Goal: Task Accomplishment & Management: Use online tool/utility

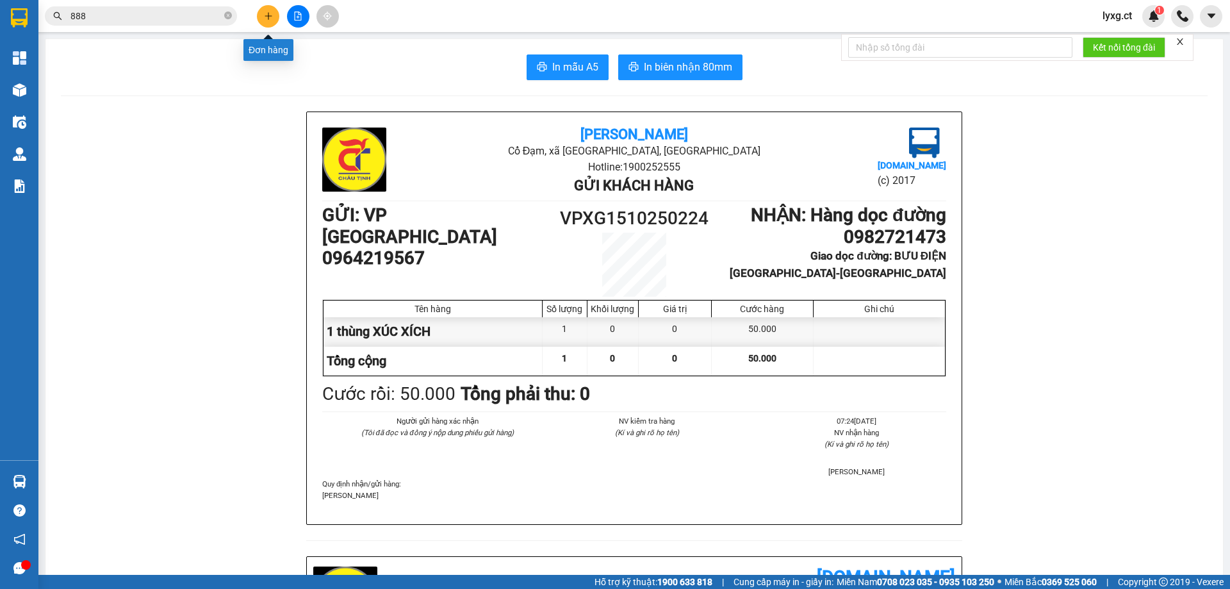
click at [273, 22] on button at bounding box center [268, 16] width 22 height 22
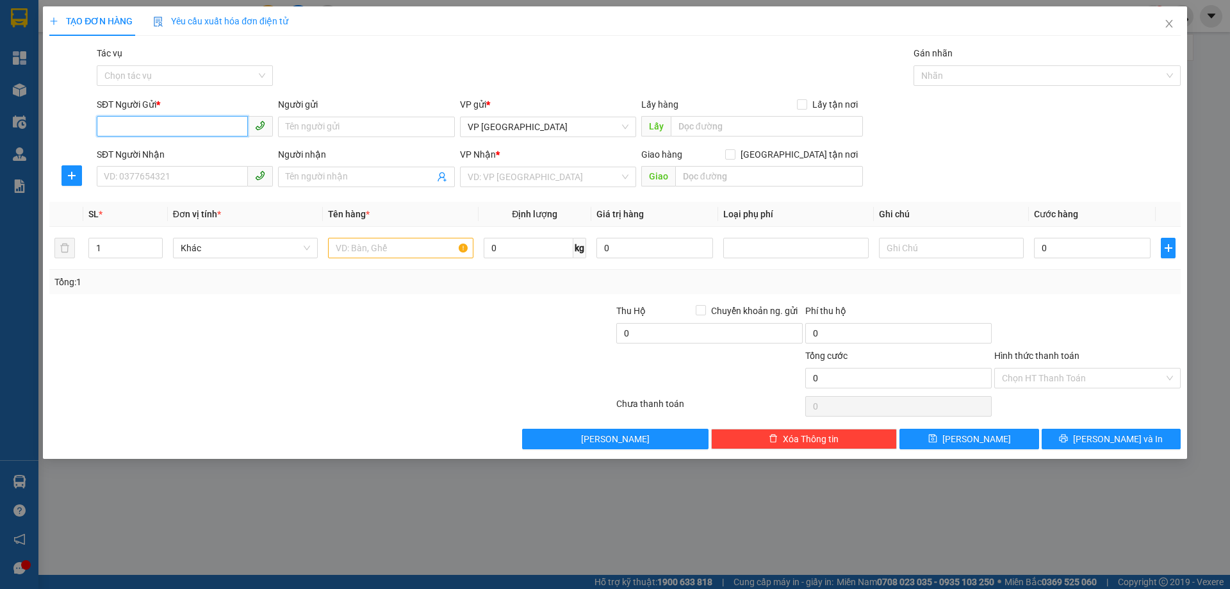
click at [165, 132] on input "SĐT Người Gửi *" at bounding box center [172, 126] width 151 height 20
type input "0395119074"
click at [173, 174] on input "SĐT Người Nhận" at bounding box center [172, 176] width 151 height 20
click at [467, 174] on input "search" at bounding box center [543, 176] width 152 height 19
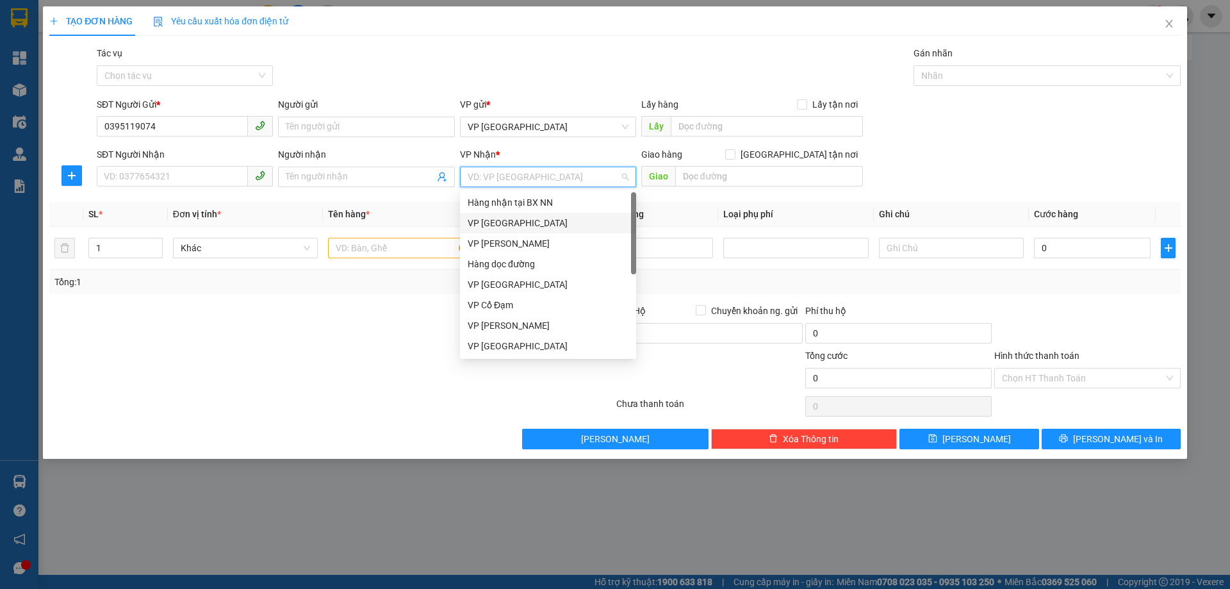
click at [496, 222] on div "VP [GEOGRAPHIC_DATA]" at bounding box center [547, 223] width 161 height 14
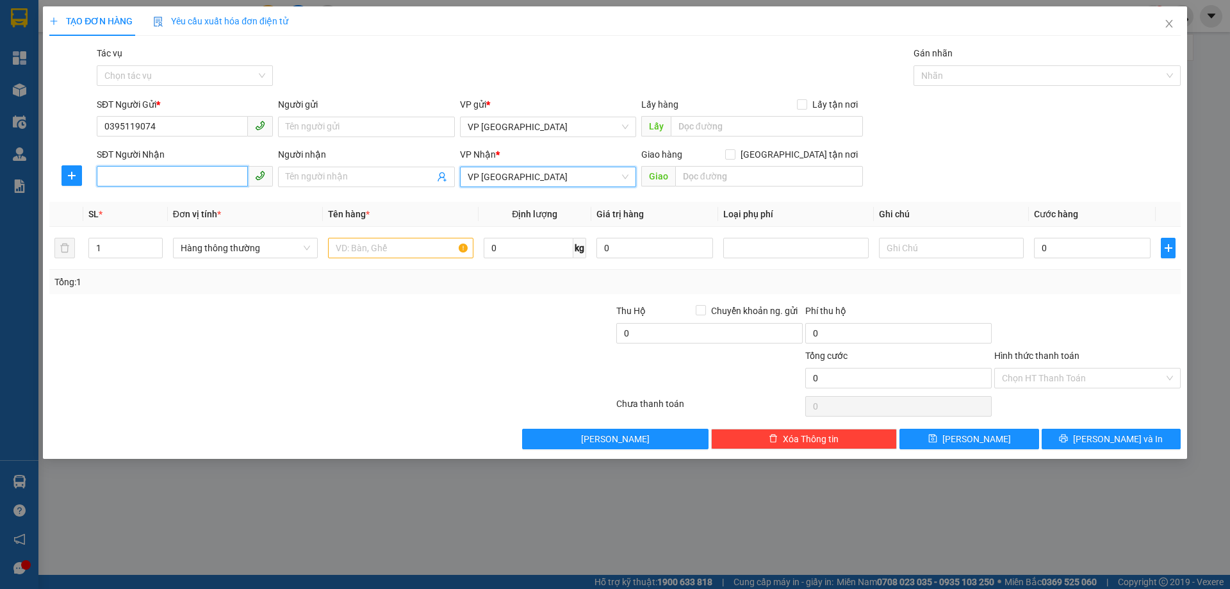
click at [179, 170] on input "SĐT Người Nhận" at bounding box center [172, 176] width 151 height 20
type input "0977038459"
click at [348, 179] on input "Người nhận" at bounding box center [360, 177] width 148 height 14
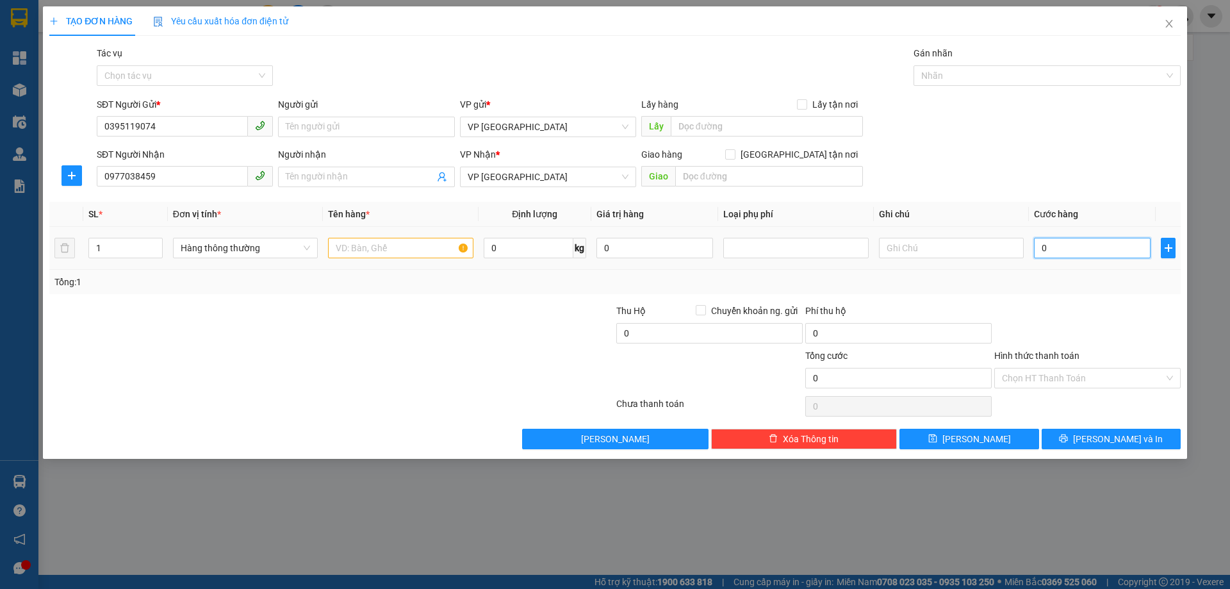
click at [1062, 244] on input "0" at bounding box center [1092, 248] width 117 height 20
type input "3"
type input "30"
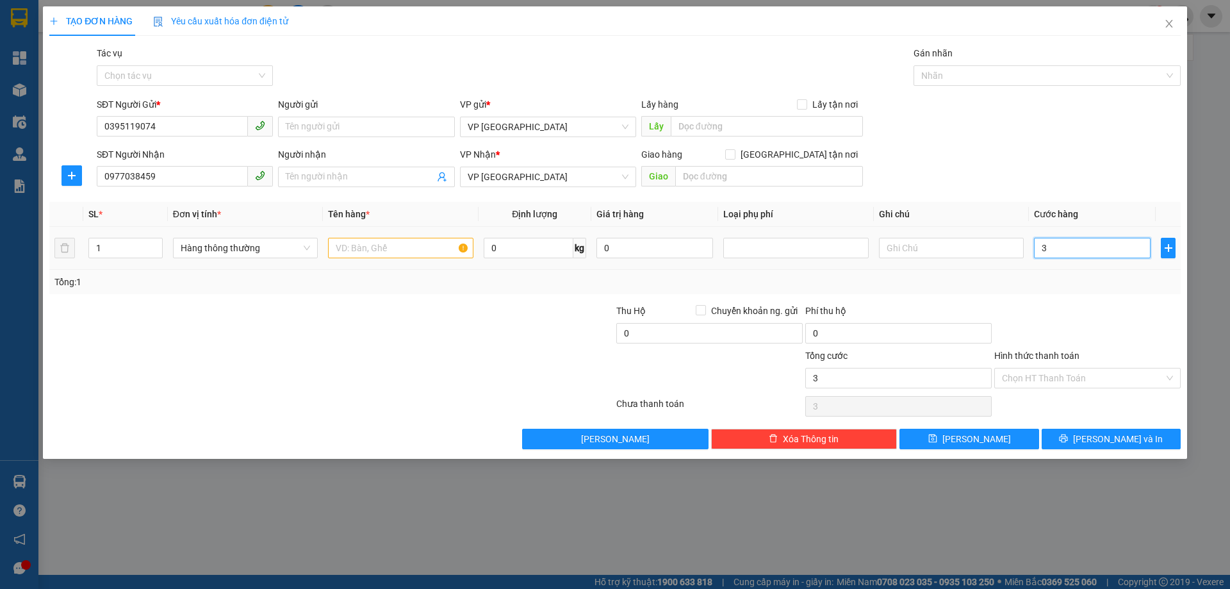
type input "30"
type input "30.000"
click at [1080, 291] on div "Tổng: 1" at bounding box center [614, 282] width 1131 height 24
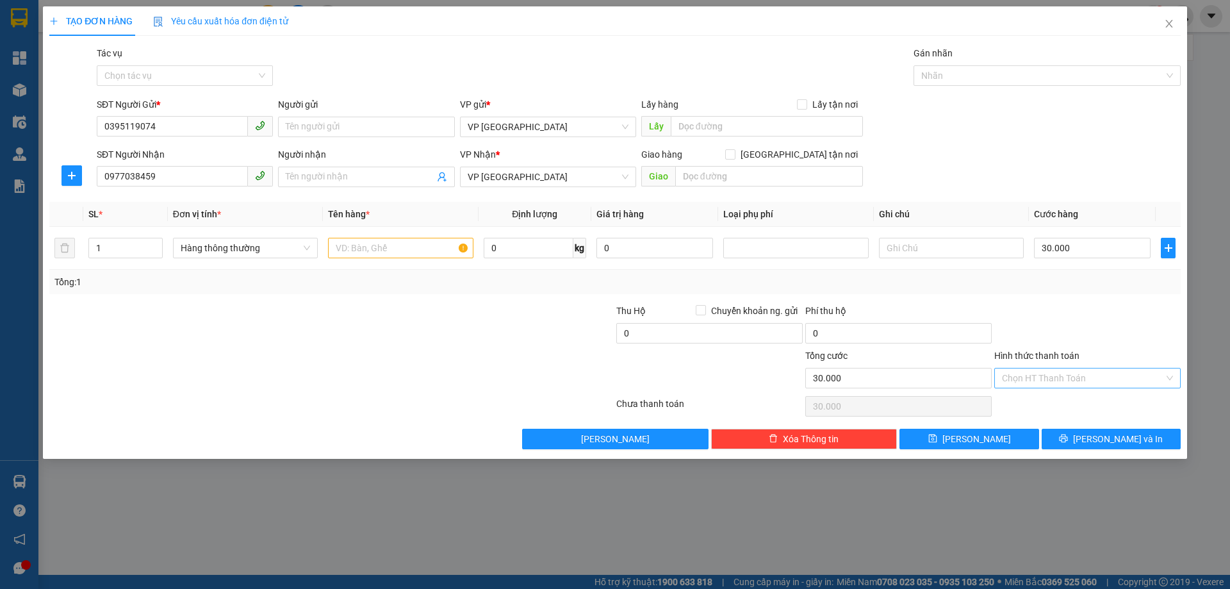
click at [1069, 377] on input "Hình thức thanh toán" at bounding box center [1083, 377] width 162 height 19
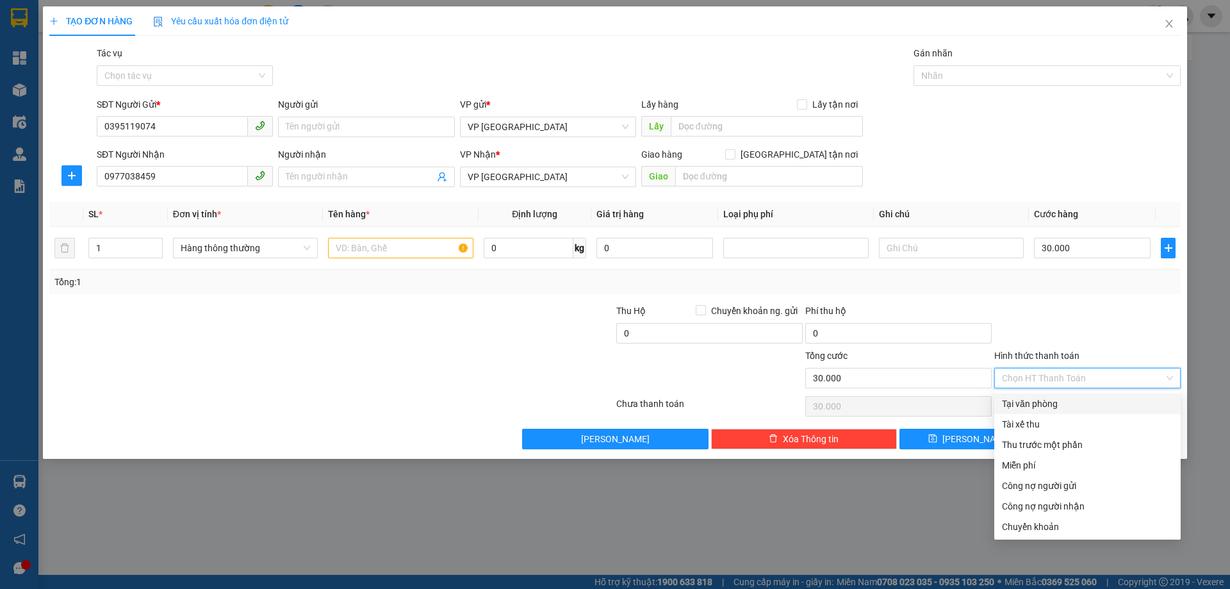
click at [1020, 401] on div "Tại văn phòng" at bounding box center [1087, 403] width 171 height 14
type input "0"
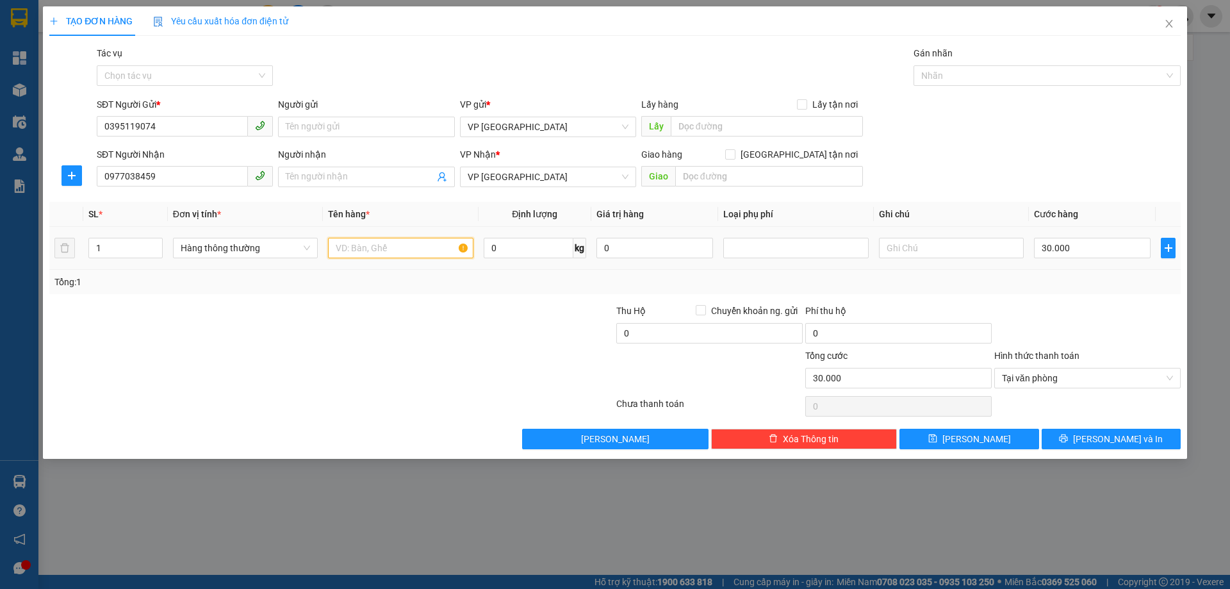
click at [417, 241] on input "text" at bounding box center [400, 248] width 145 height 20
type input "CLEAR"
click at [1068, 438] on icon "printer" at bounding box center [1063, 438] width 9 height 9
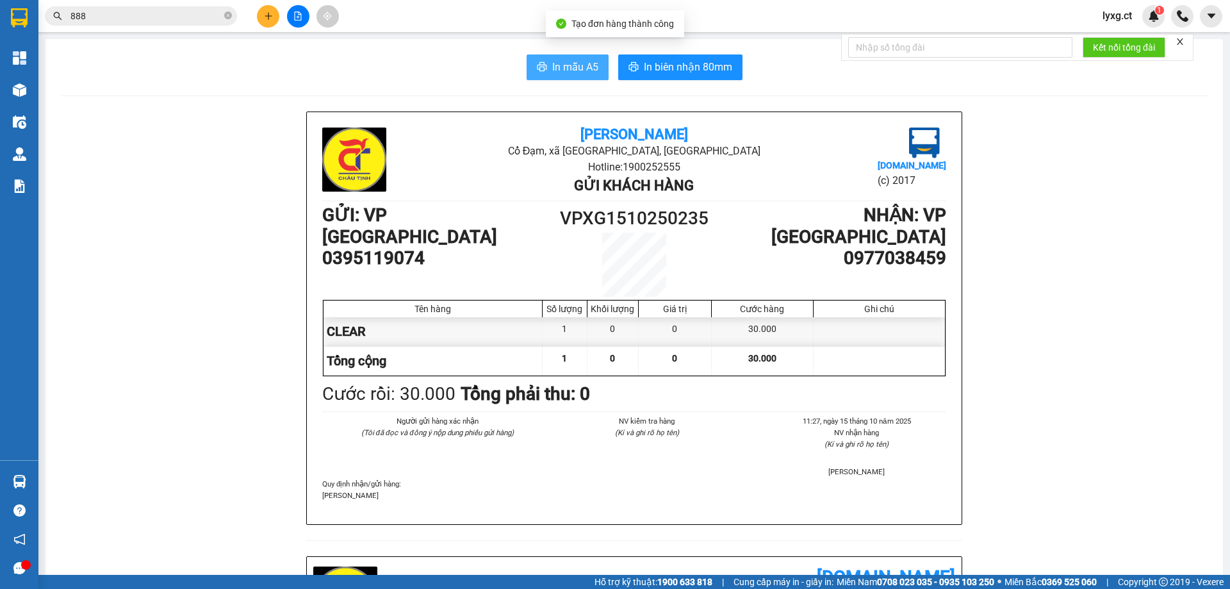
click at [584, 64] on span "In mẫu A5" at bounding box center [575, 67] width 46 height 16
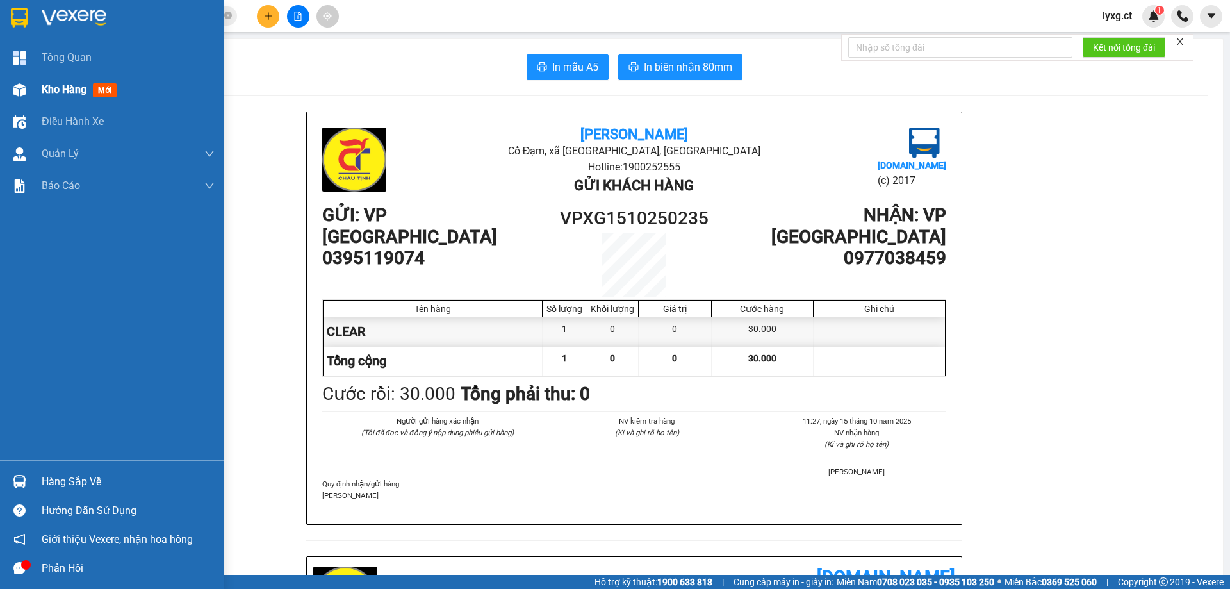
click at [61, 88] on span "Kho hàng" at bounding box center [64, 89] width 45 height 12
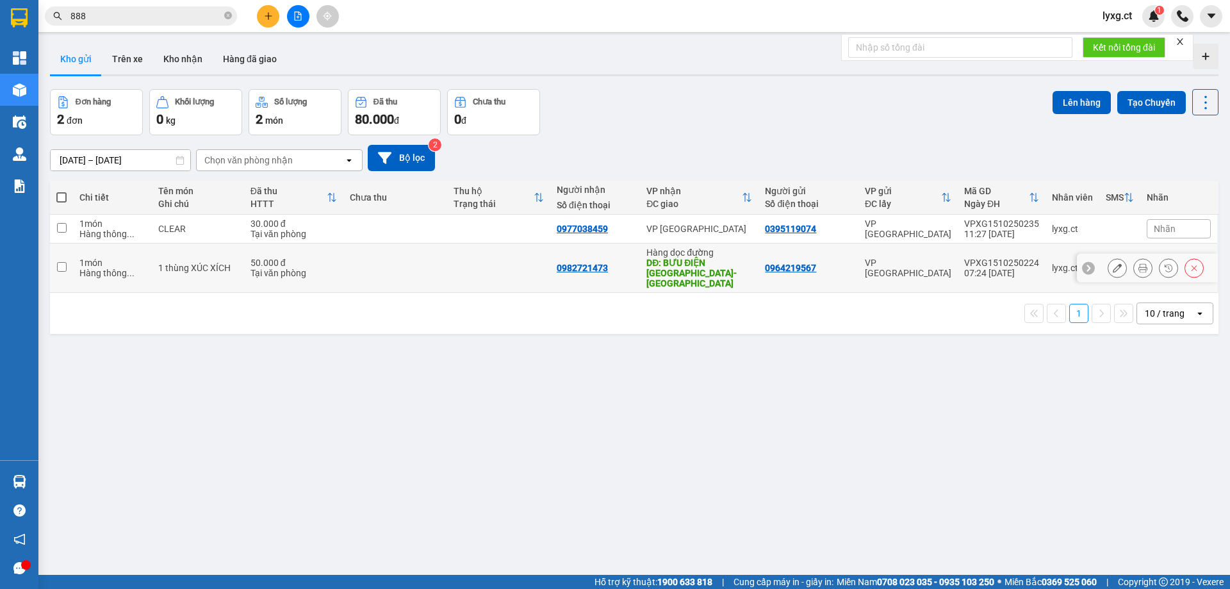
click at [60, 262] on input "checkbox" at bounding box center [62, 267] width 10 height 10
checkbox input "true"
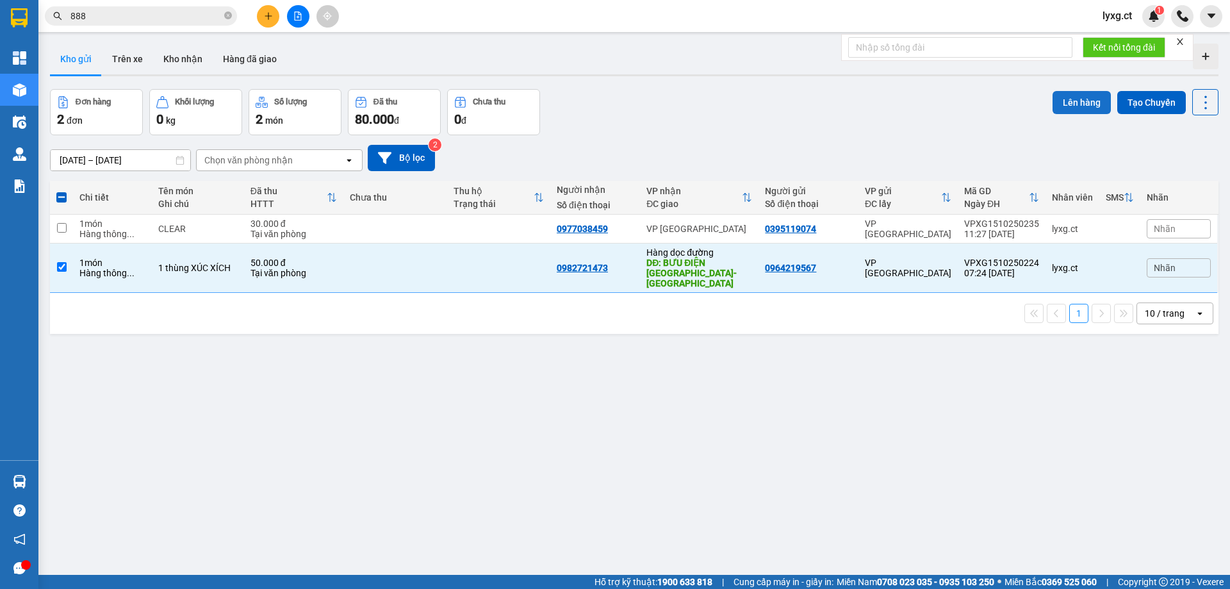
click at [1093, 99] on button "Lên hàng" at bounding box center [1081, 102] width 58 height 23
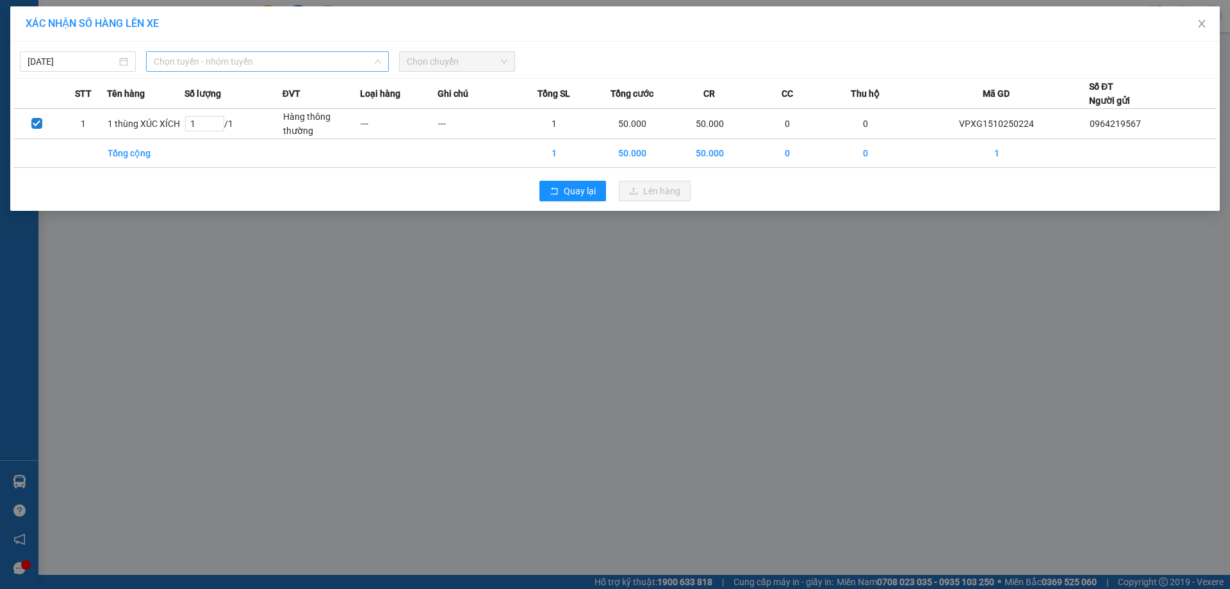
click at [278, 64] on span "Chọn tuyến - nhóm tuyến" at bounding box center [267, 61] width 227 height 19
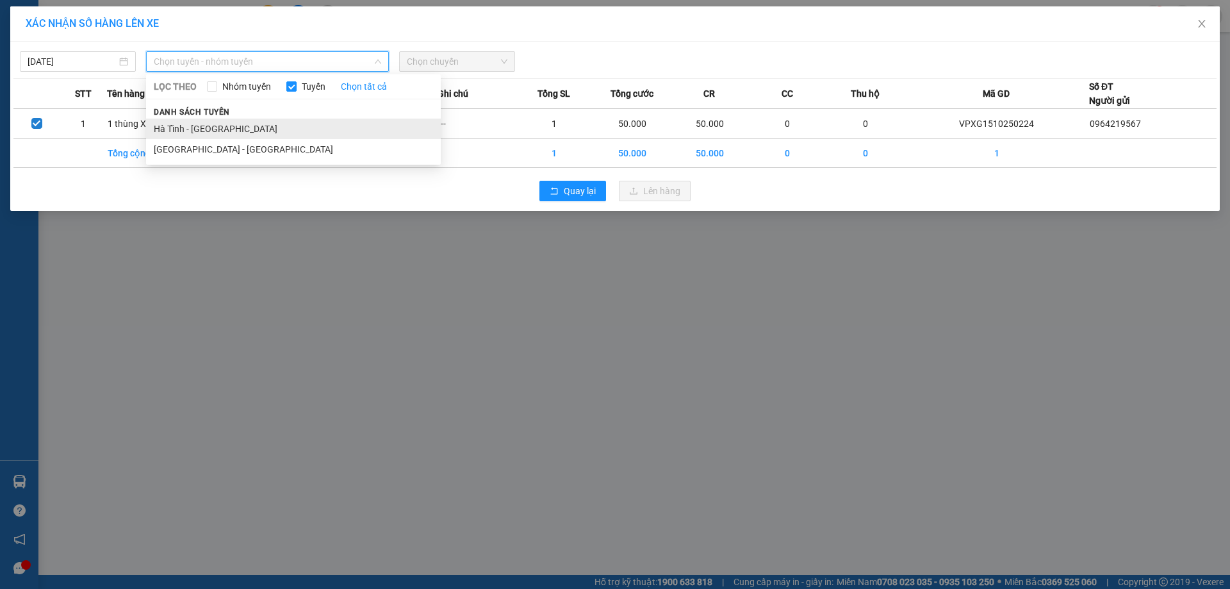
click at [202, 132] on li "Hà Tĩnh - [GEOGRAPHIC_DATA]" at bounding box center [293, 128] width 295 height 20
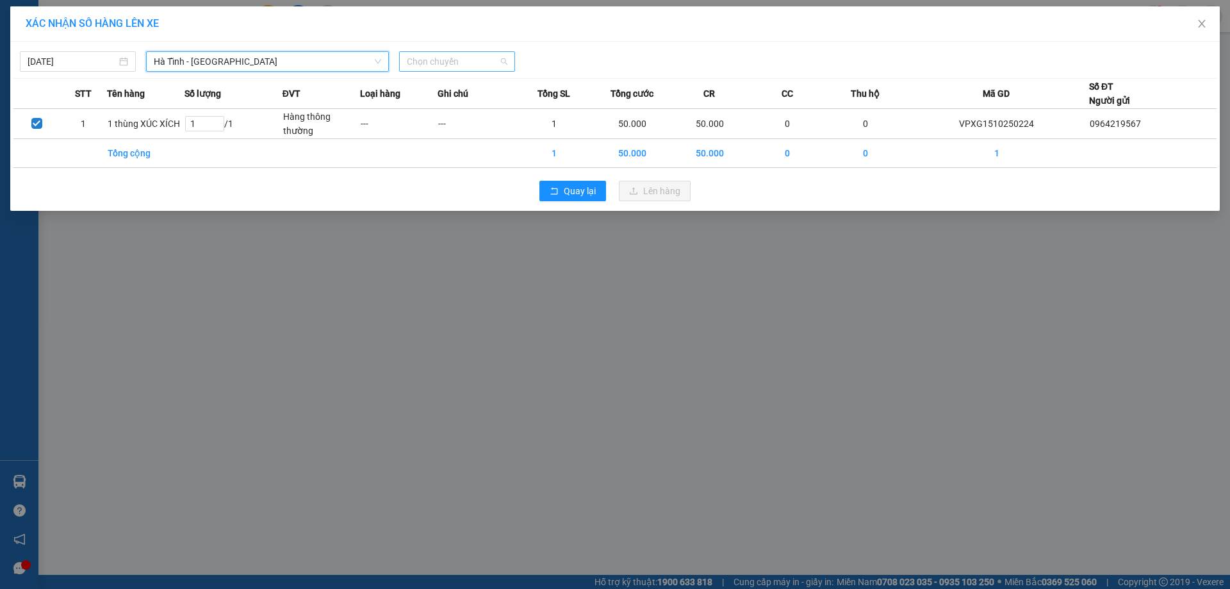
click at [460, 65] on span "Chọn chuyến" at bounding box center [457, 61] width 101 height 19
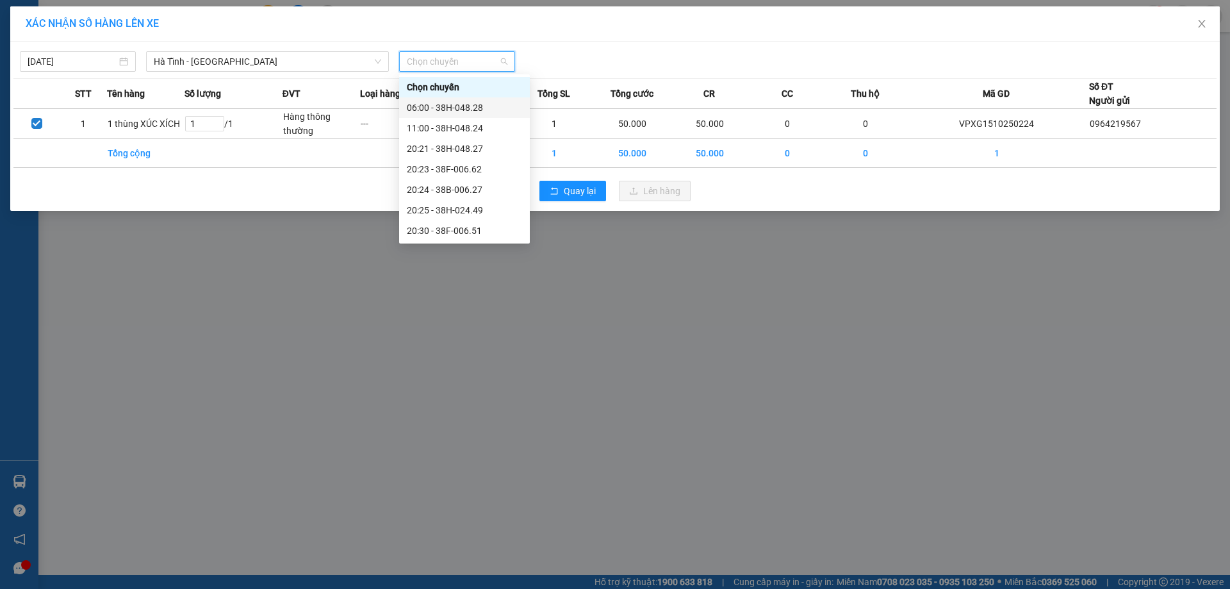
click at [473, 105] on div "06:00 - 38H-048.28" at bounding box center [464, 108] width 115 height 14
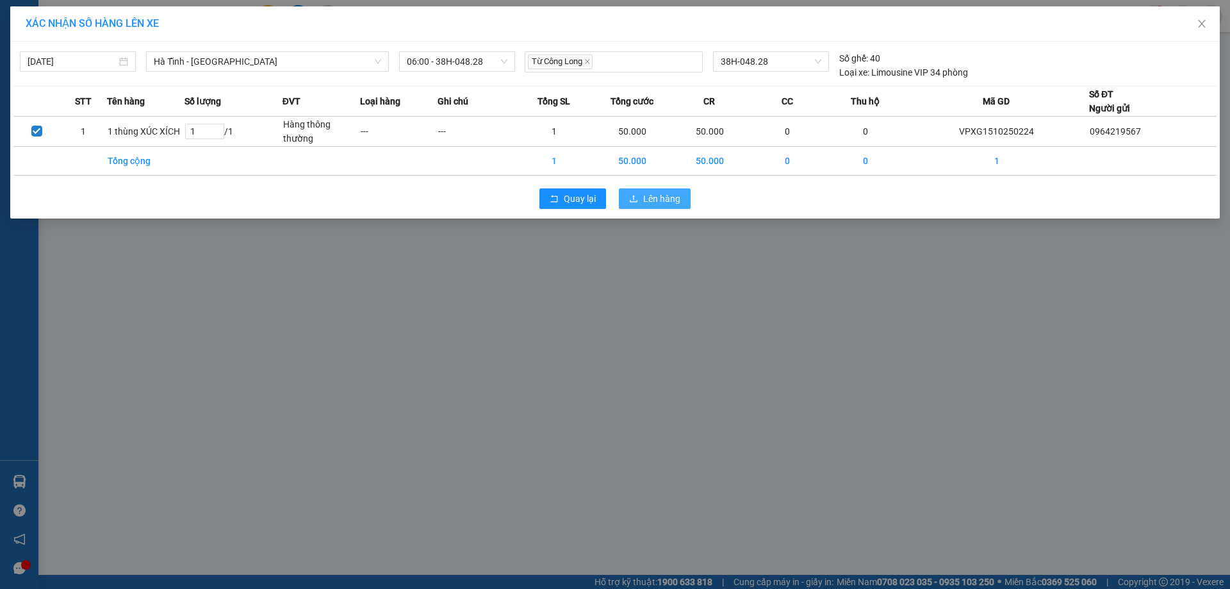
click at [653, 192] on span "Lên hàng" at bounding box center [661, 198] width 37 height 14
